Goal: Information Seeking & Learning: Compare options

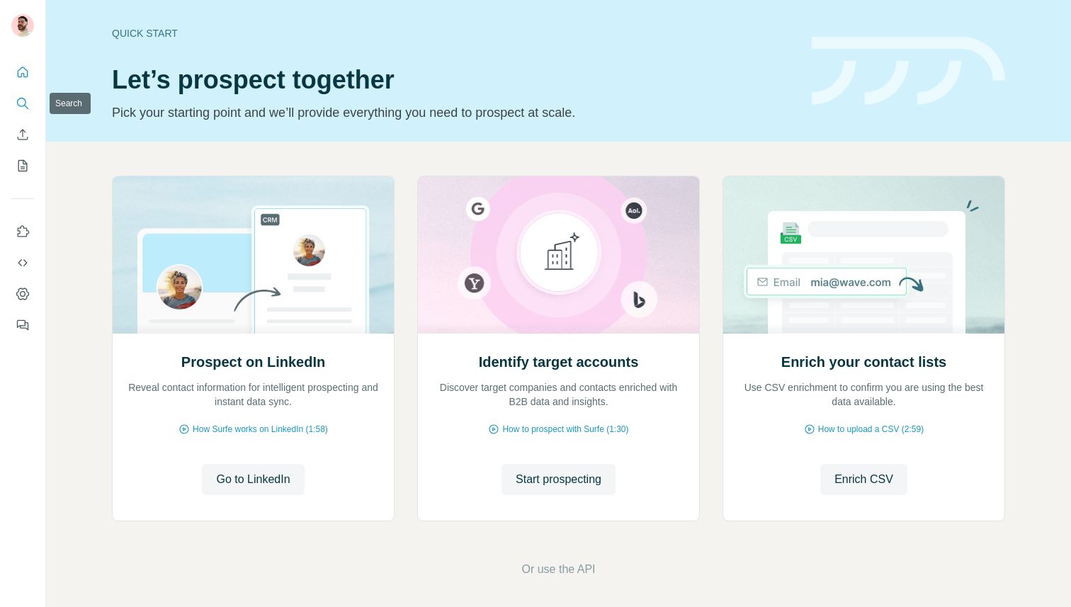
click at [16, 102] on icon "Search" at bounding box center [23, 103] width 14 height 14
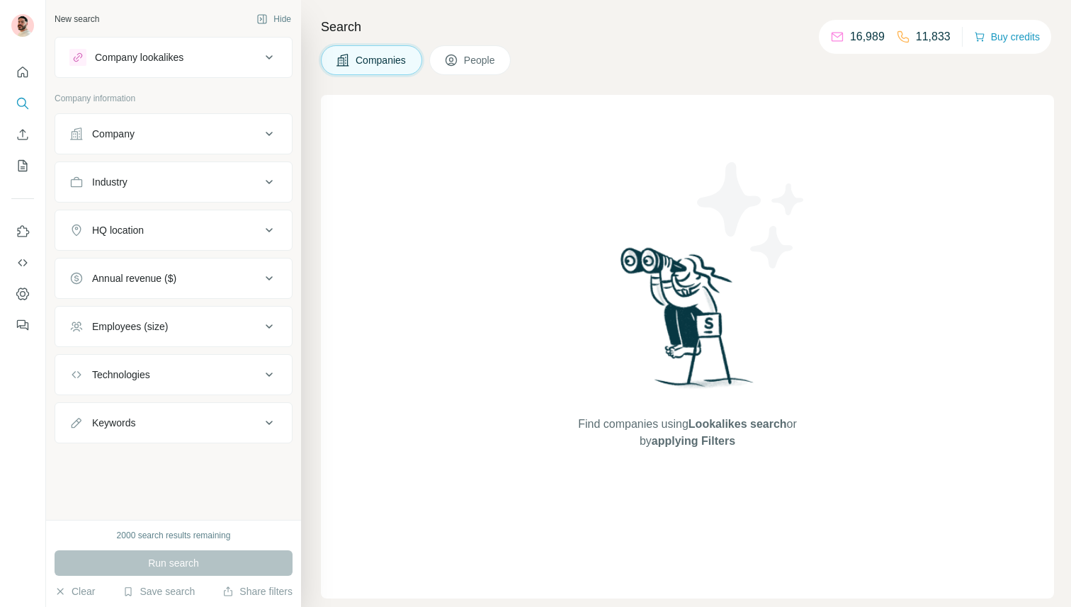
click at [205, 130] on div "Company" at bounding box center [164, 134] width 191 height 14
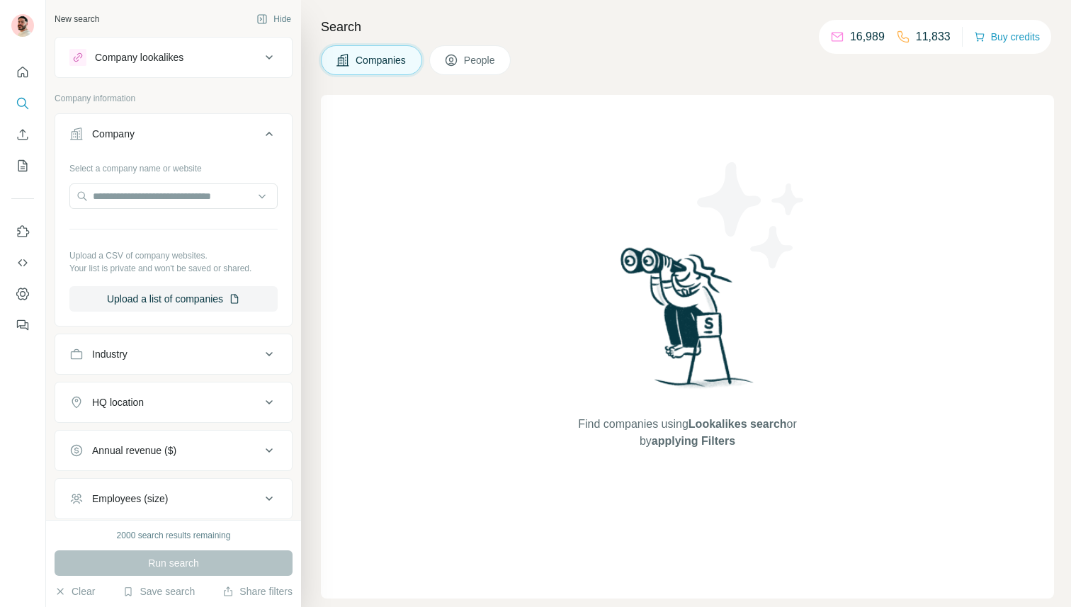
click at [164, 63] on div "Company lookalikes" at bounding box center [139, 57] width 89 height 14
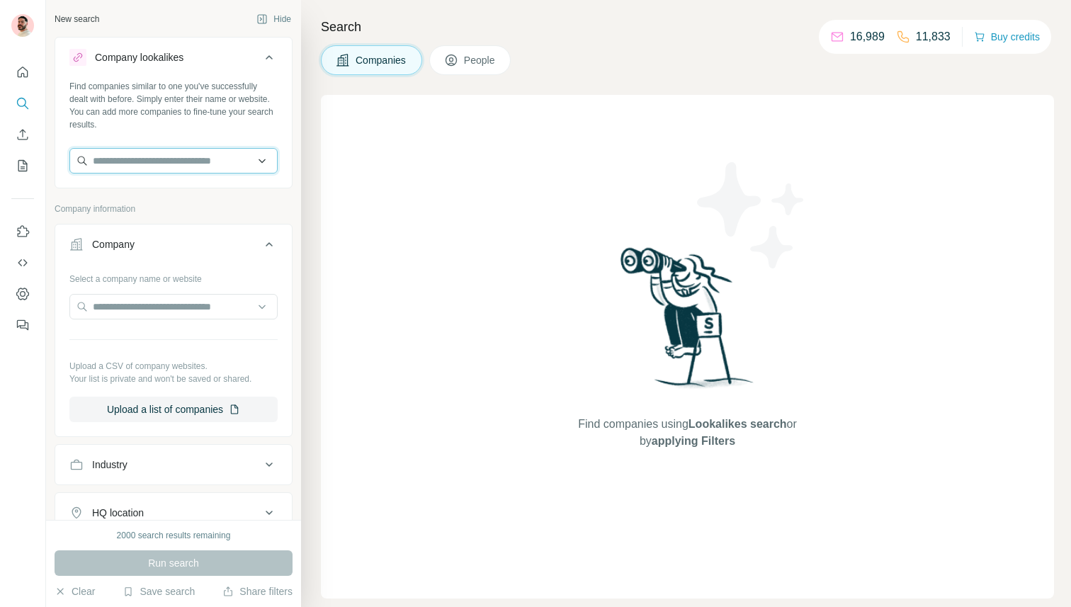
click at [150, 158] on input "text" at bounding box center [173, 161] width 208 height 26
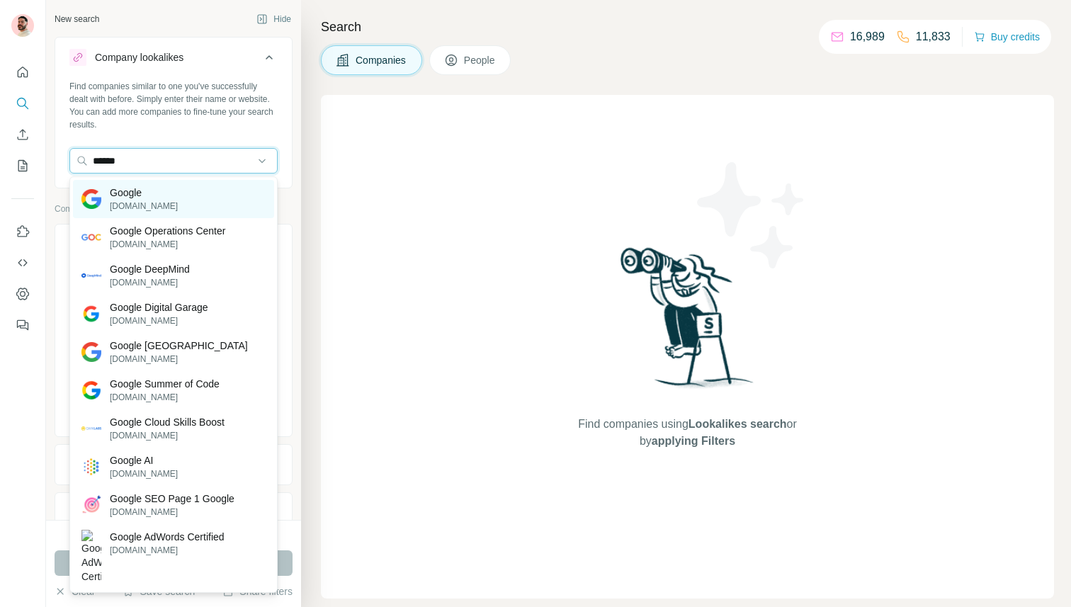
type input "******"
click at [137, 201] on p "[DOMAIN_NAME]" at bounding box center [144, 206] width 68 height 13
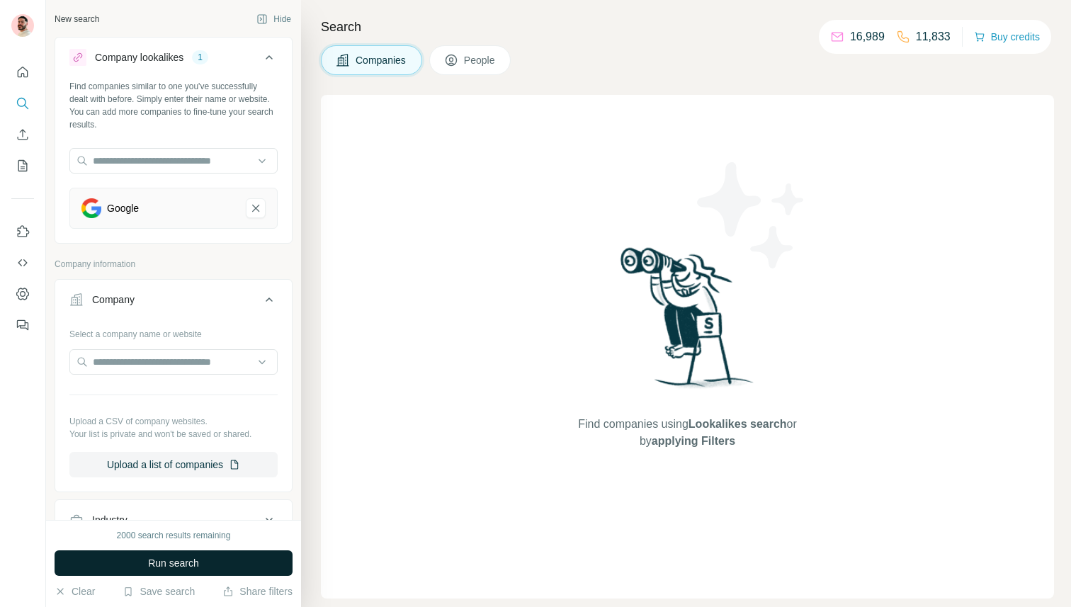
click at [157, 555] on button "Run search" at bounding box center [174, 564] width 238 height 26
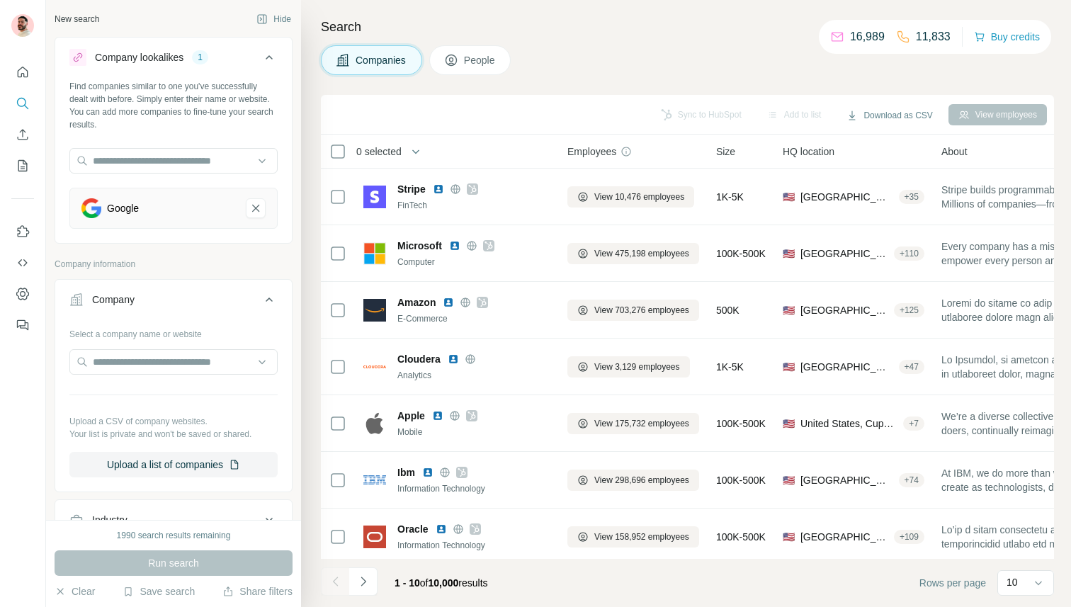
click at [427, 582] on span "of" at bounding box center [424, 582] width 9 height 11
click at [380, 148] on span "0 selected" at bounding box center [378, 152] width 45 height 14
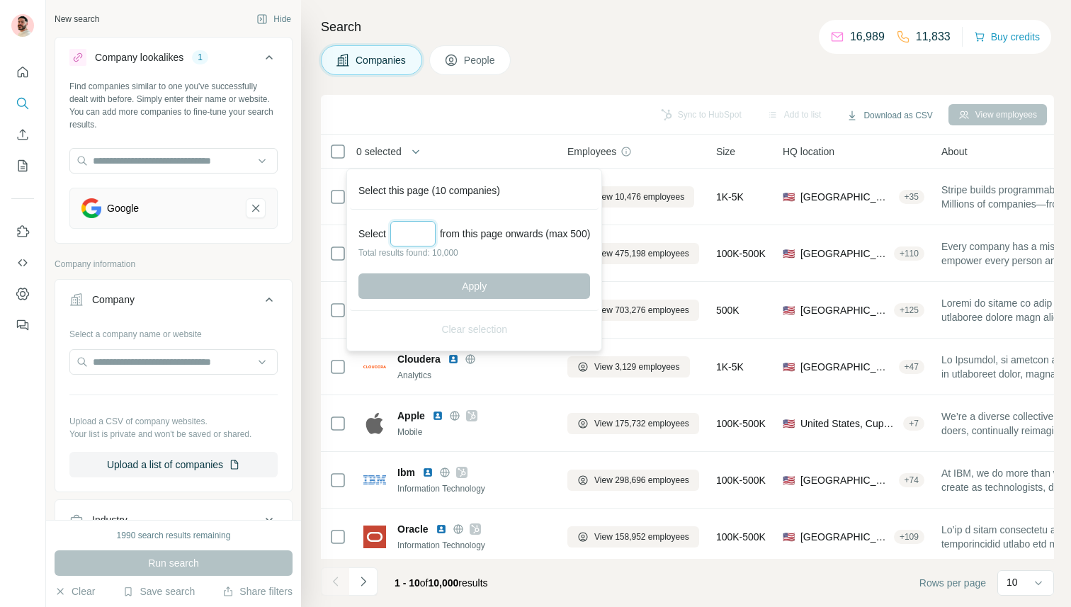
click at [417, 234] on input "Select a number (up to 500)" at bounding box center [412, 234] width 45 height 26
type input "**"
click at [484, 282] on span "Apply" at bounding box center [474, 286] width 25 height 14
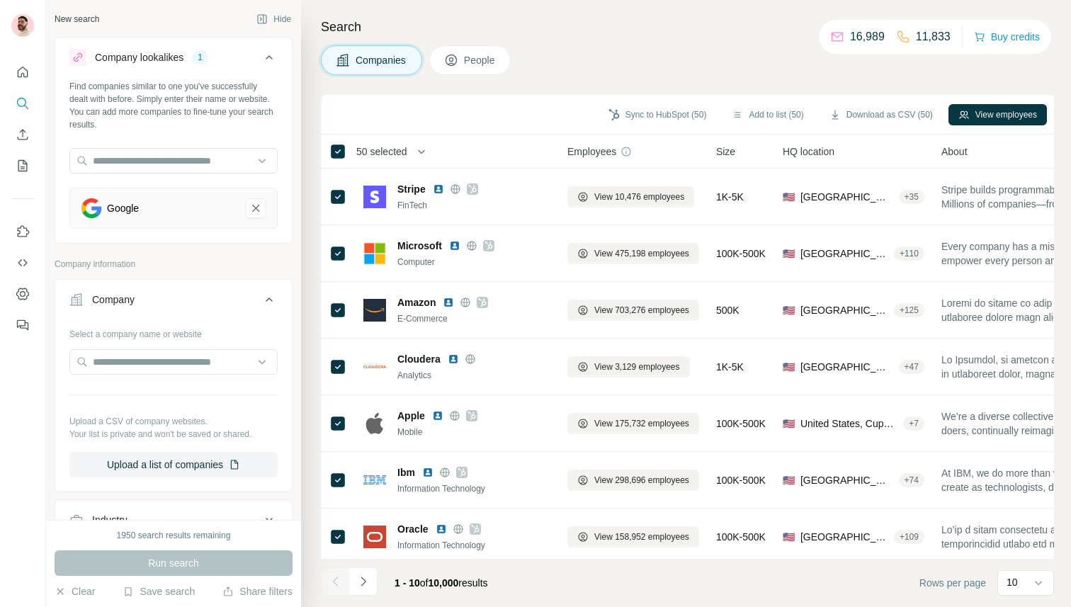
click at [400, 147] on span "50 selected" at bounding box center [381, 152] width 51 height 14
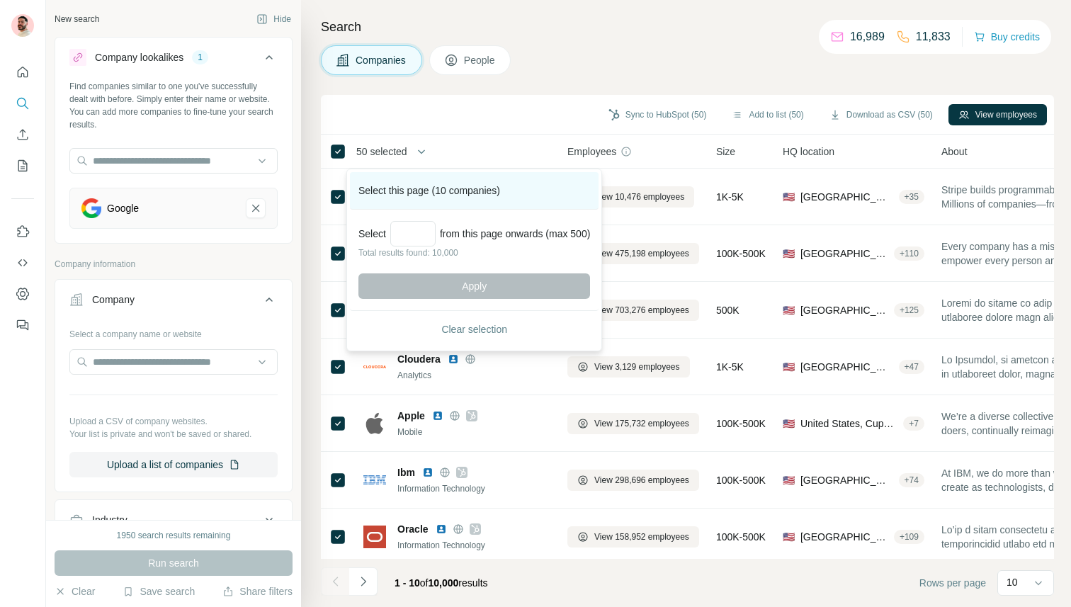
click at [481, 191] on div "Select this page (10 companies)" at bounding box center [474, 191] width 249 height 38
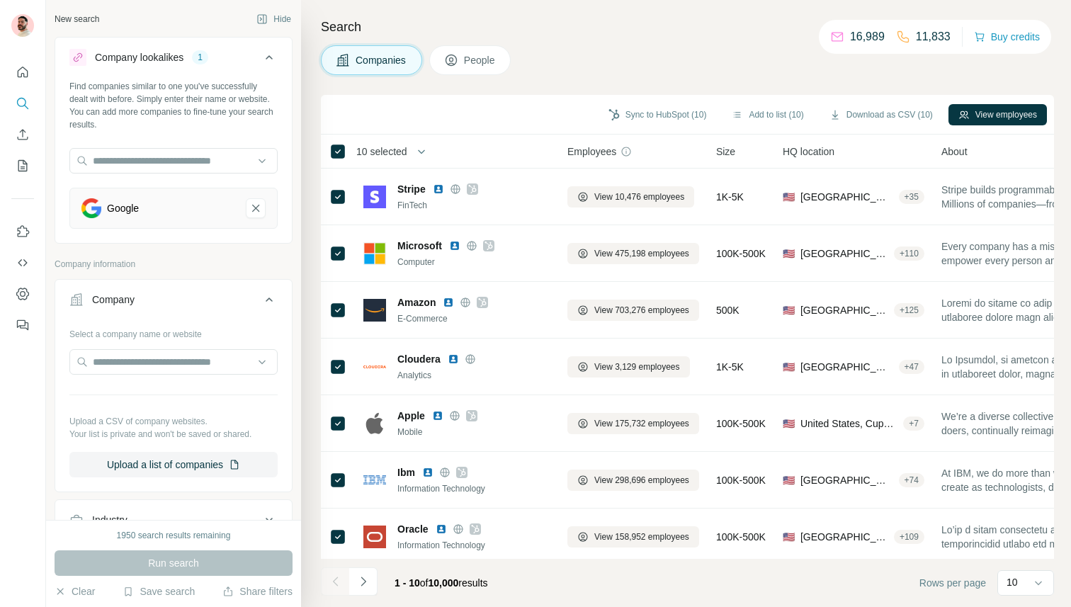
click at [380, 149] on span "10 selected" at bounding box center [381, 152] width 51 height 14
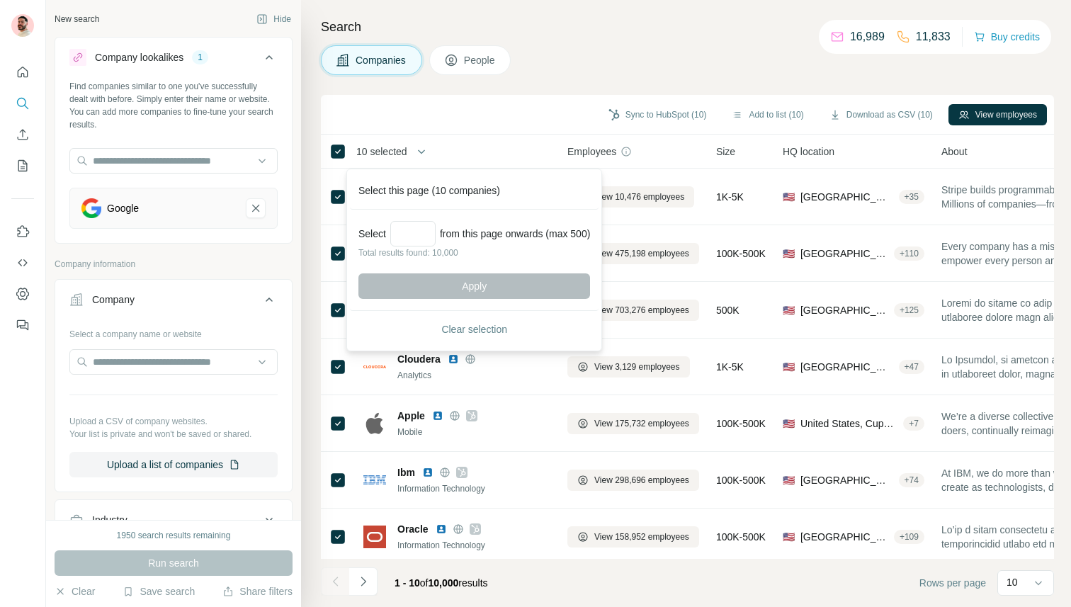
click at [529, 590] on footer "1 - 10 of 10,000 results Rows per page 10" at bounding box center [687, 583] width 733 height 48
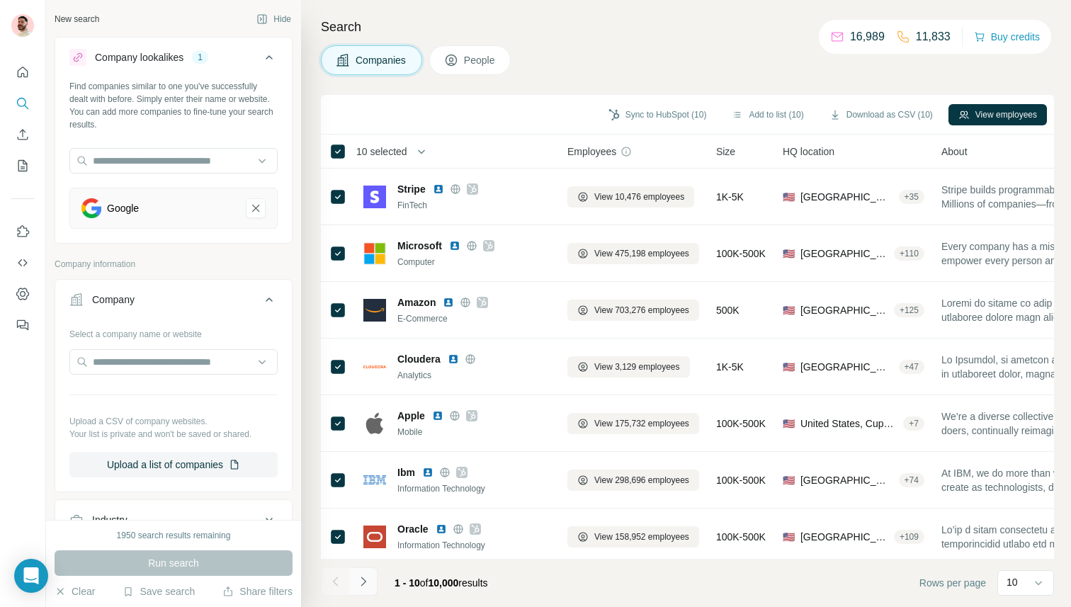
click at [362, 587] on icon "Navigate to next page" at bounding box center [363, 582] width 14 height 14
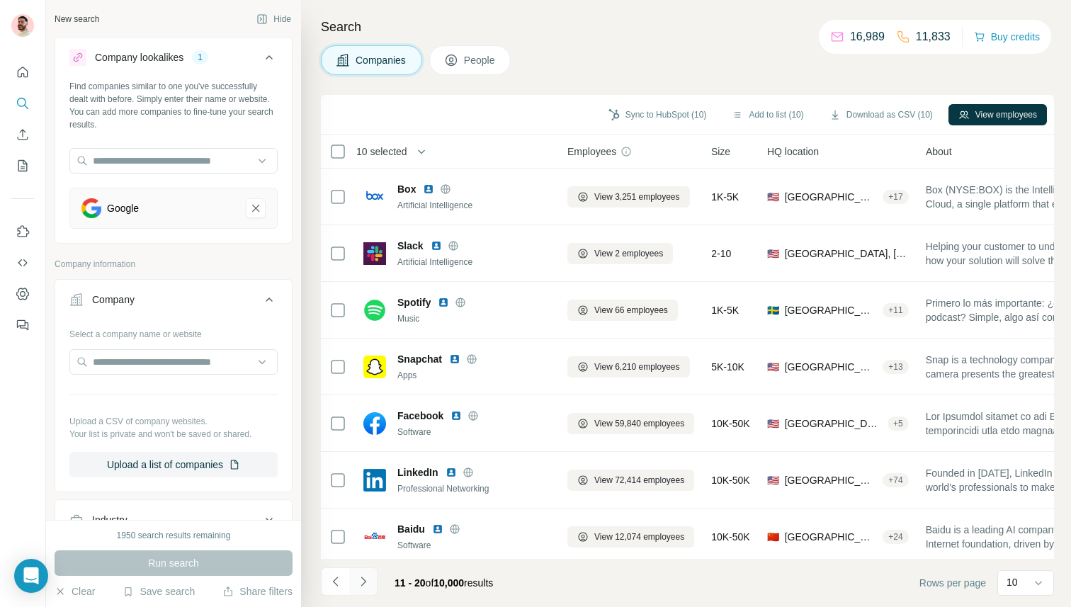
click at [362, 587] on icon "Navigate to next page" at bounding box center [363, 582] width 14 height 14
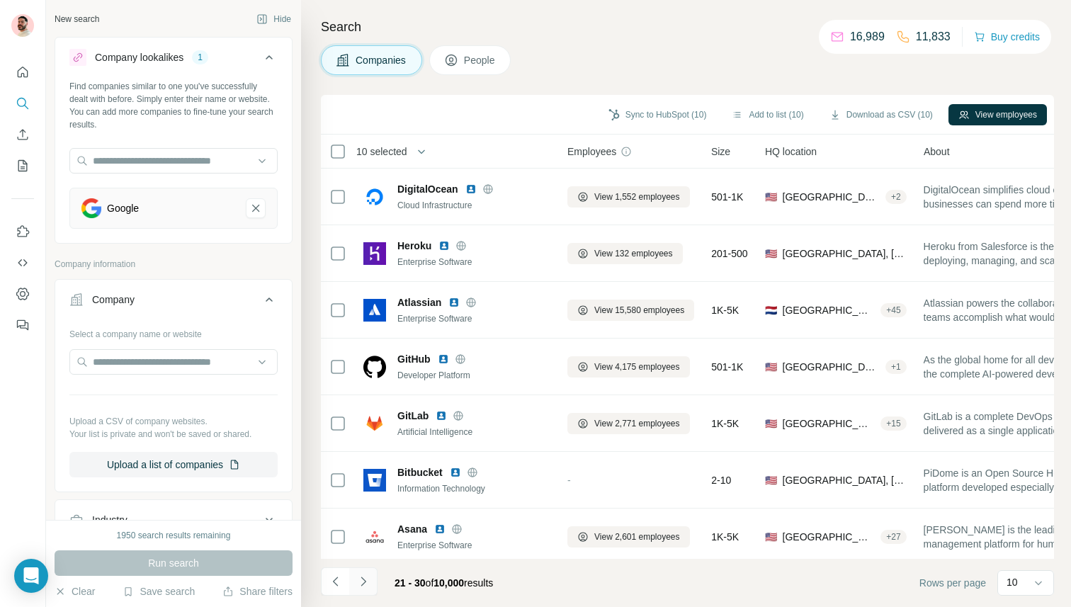
click at [362, 587] on icon "Navigate to next page" at bounding box center [363, 582] width 14 height 14
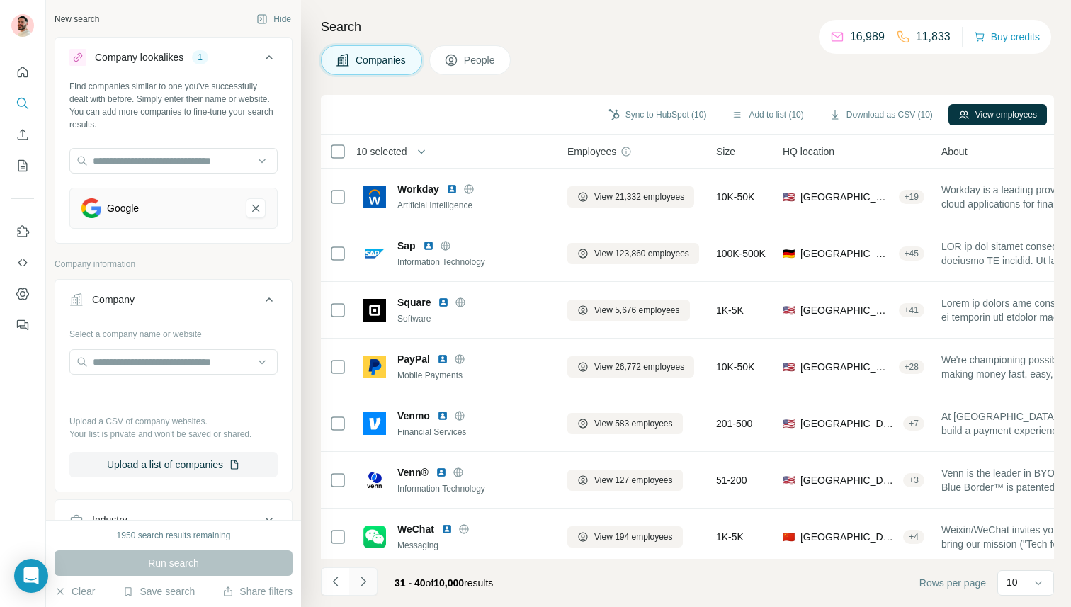
click at [362, 587] on icon "Navigate to next page" at bounding box center [363, 582] width 14 height 14
click at [362, 587] on div at bounding box center [363, 582] width 28 height 28
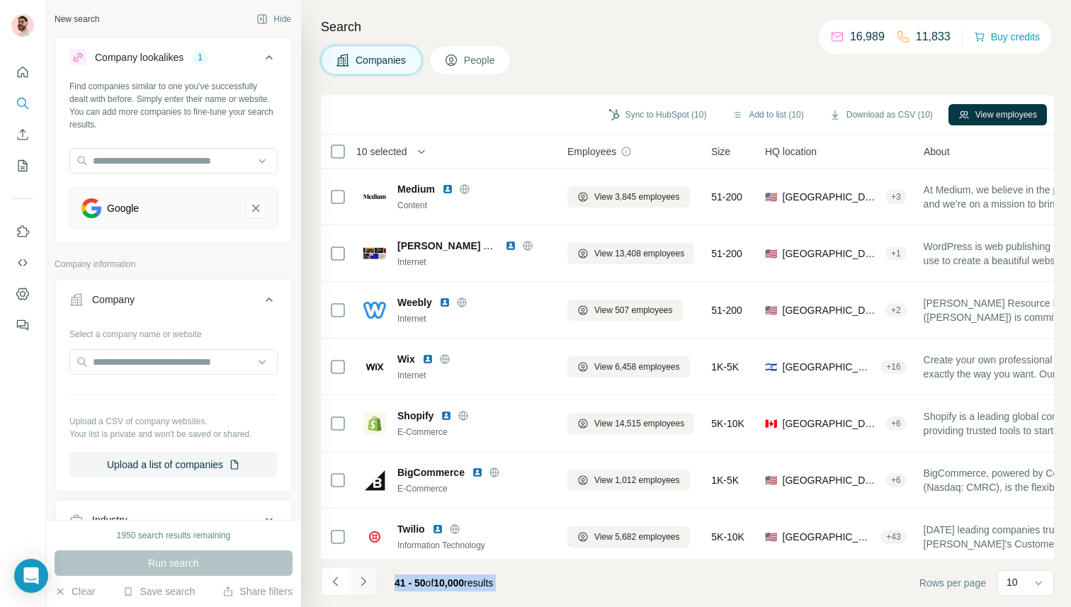
click at [362, 587] on icon "Navigate to next page" at bounding box center [363, 582] width 14 height 14
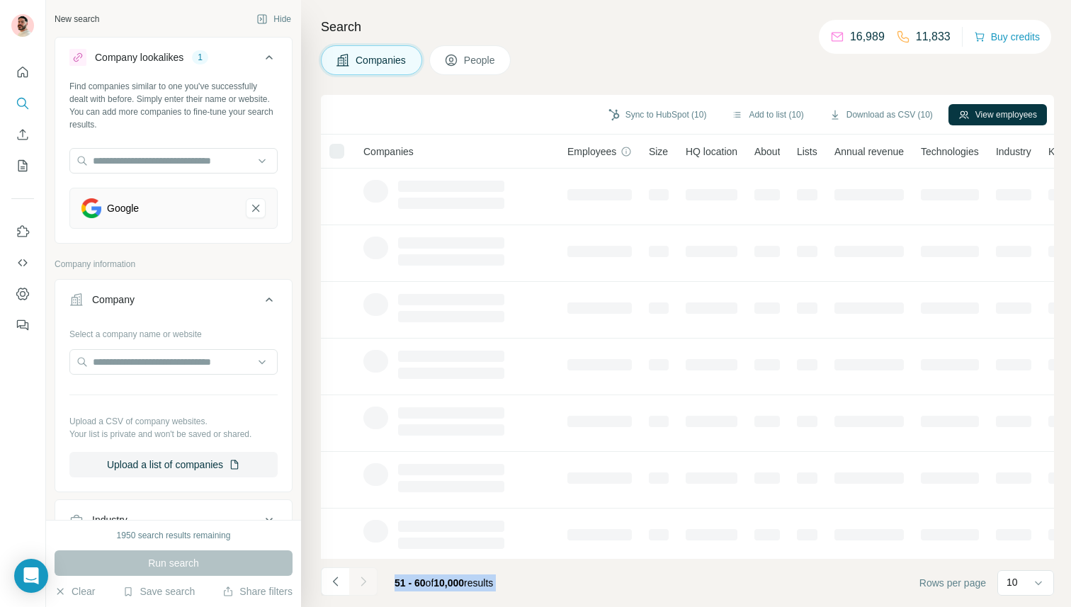
click at [362, 587] on div at bounding box center [363, 582] width 28 height 28
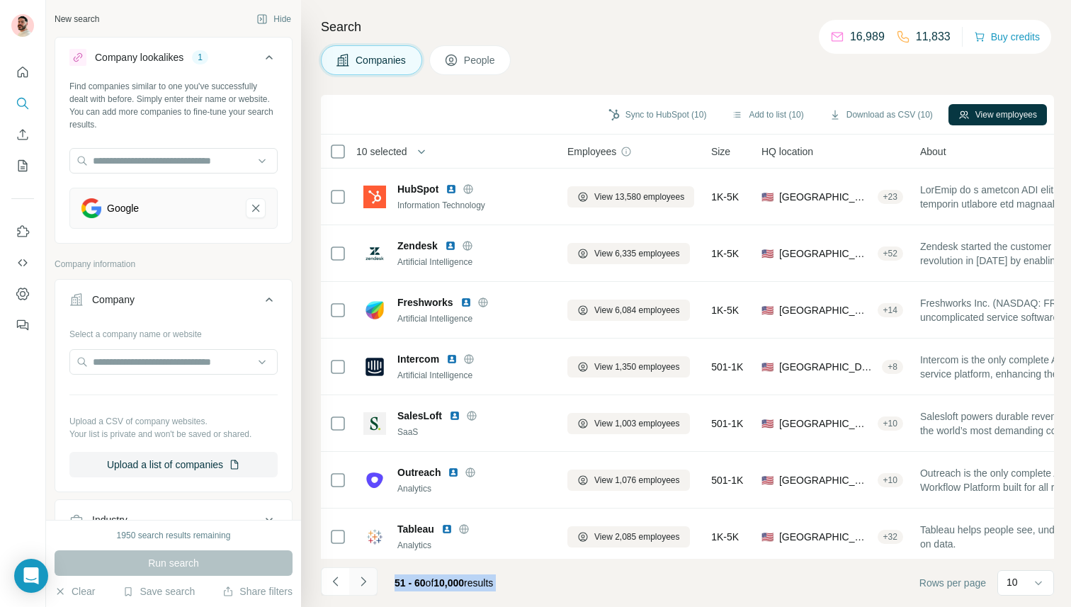
click at [362, 587] on icon "Navigate to next page" at bounding box center [363, 582] width 14 height 14
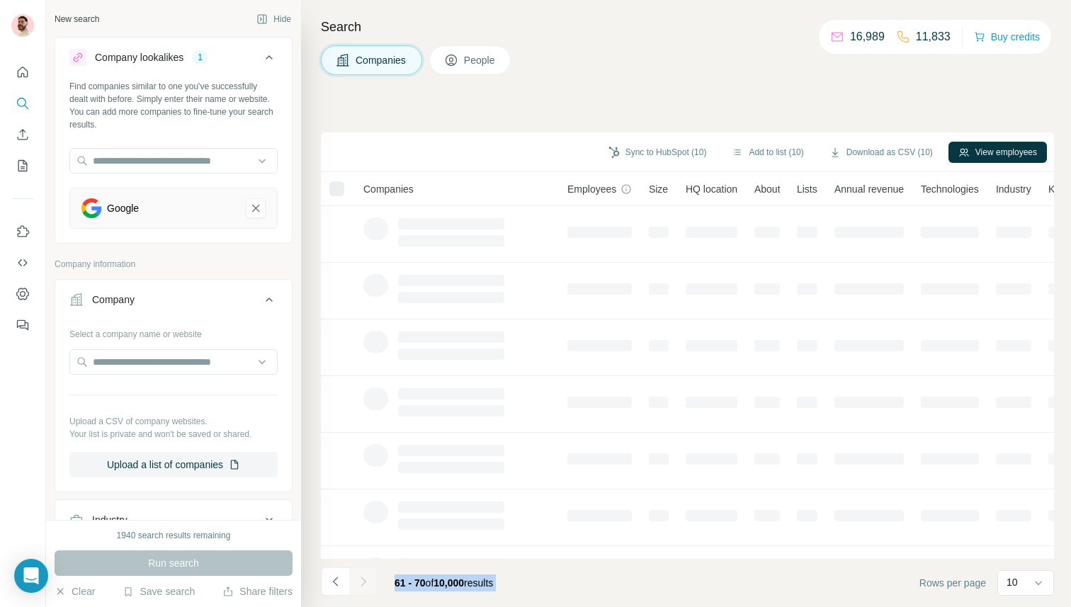
click at [362, 587] on div at bounding box center [363, 582] width 28 height 28
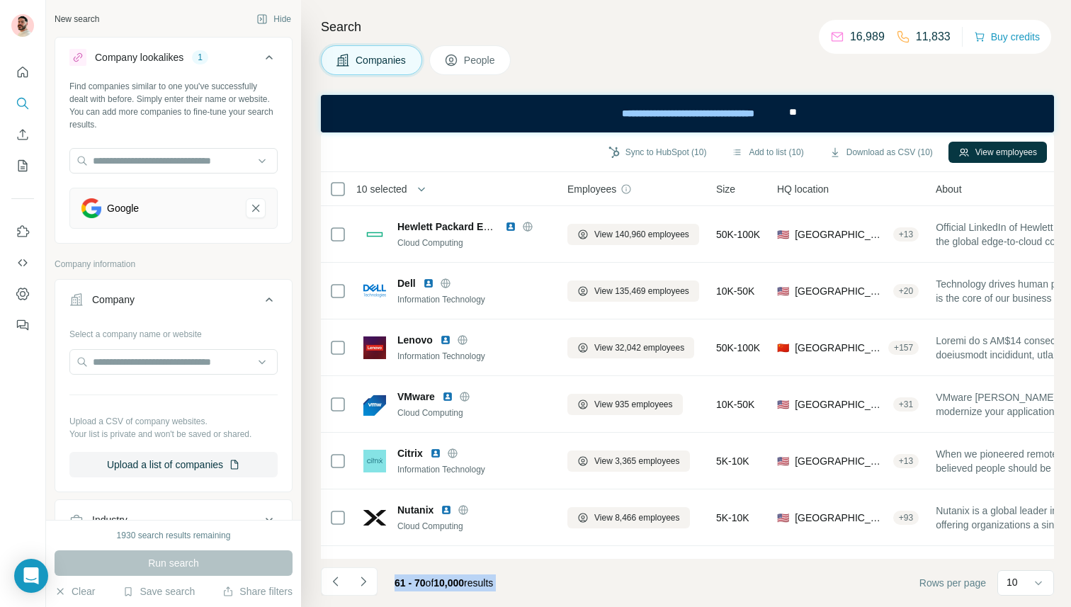
click at [554, 582] on footer "61 - 70 of 10,000 results Rows per page 10" at bounding box center [687, 583] width 733 height 48
click at [363, 582] on icon "Navigate to next page" at bounding box center [363, 582] width 14 height 14
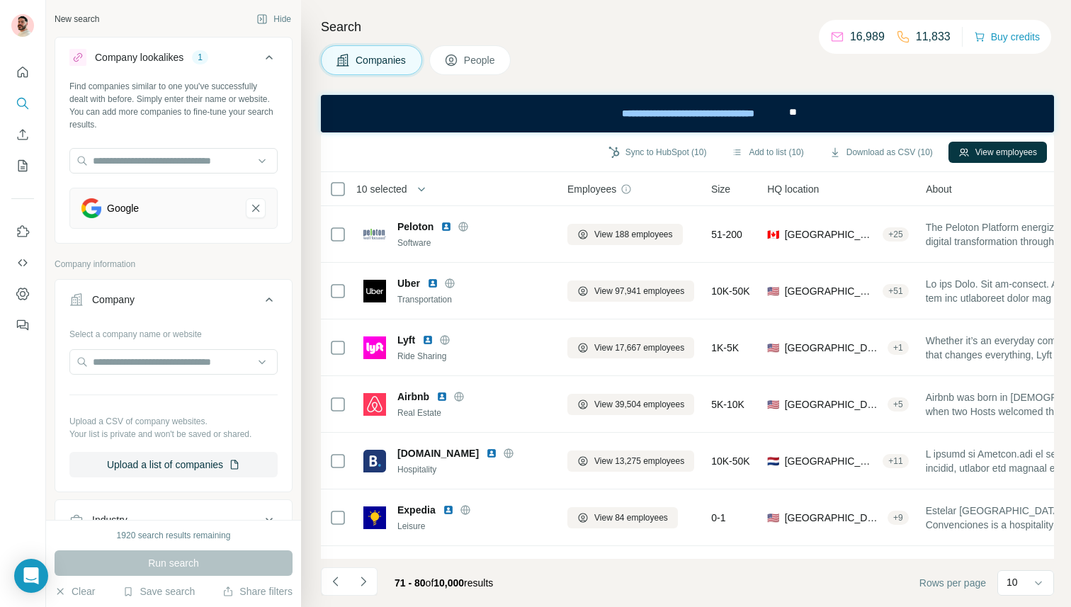
click at [528, 580] on footer "71 - 80 of 10,000 results Rows per page 10" at bounding box center [687, 583] width 733 height 48
